Goal: Check status

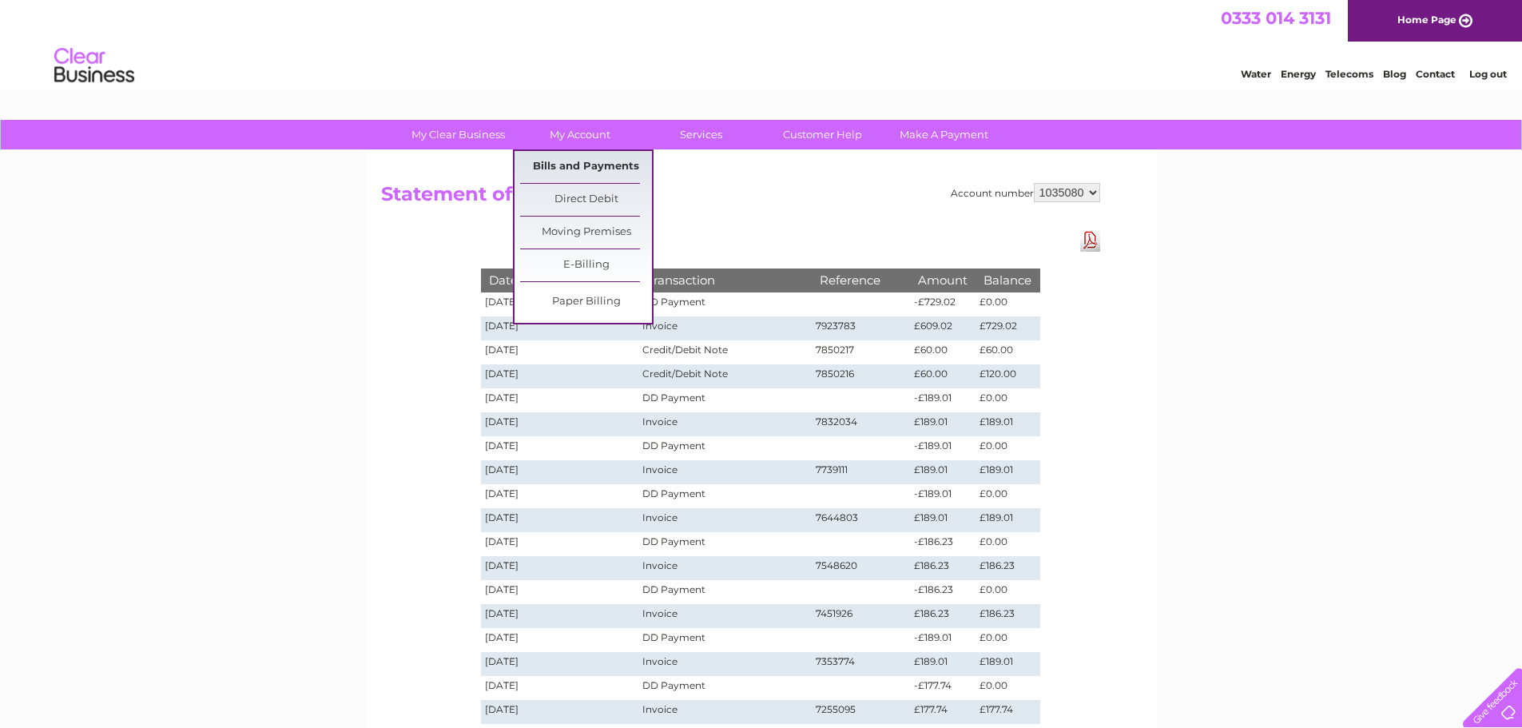
click at [579, 162] on link "Bills and Payments" at bounding box center [586, 167] width 132 height 32
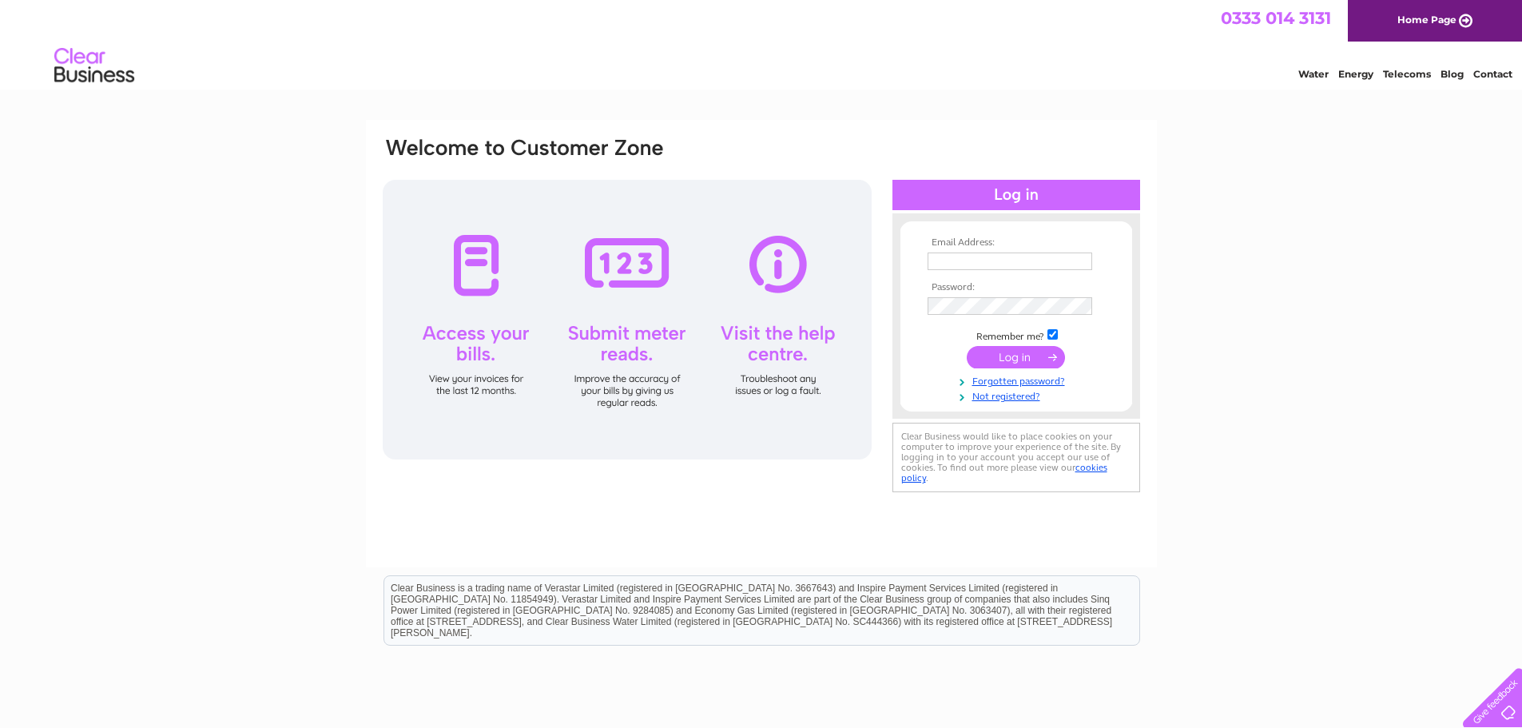
type input "[EMAIL_ADDRESS][DOMAIN_NAME]"
click at [1014, 357] on input "submit" at bounding box center [1016, 357] width 98 height 22
